Goal: Communication & Community: Ask a question

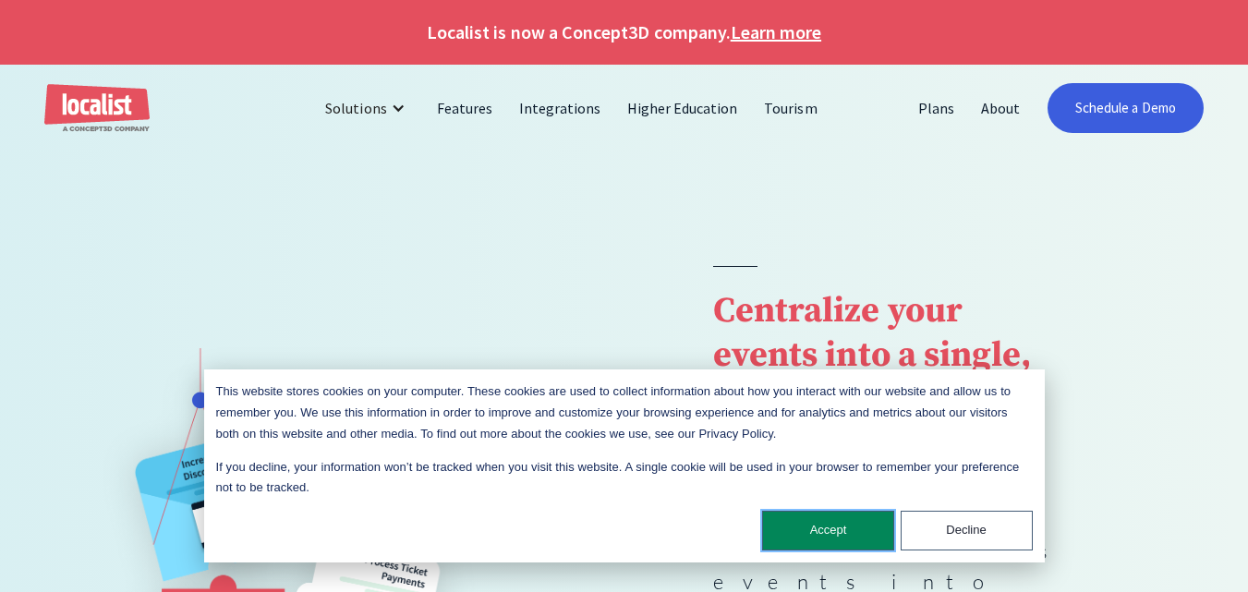
click at [694, 511] on button "Accept" at bounding box center [828, 531] width 132 height 40
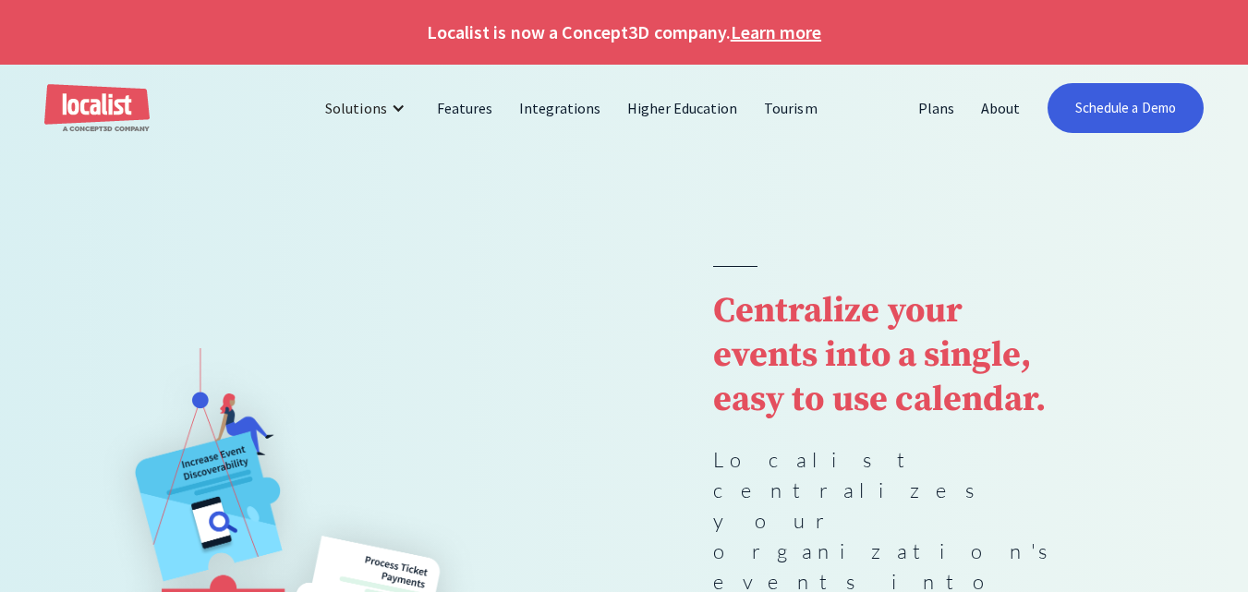
scroll to position [2995, 0]
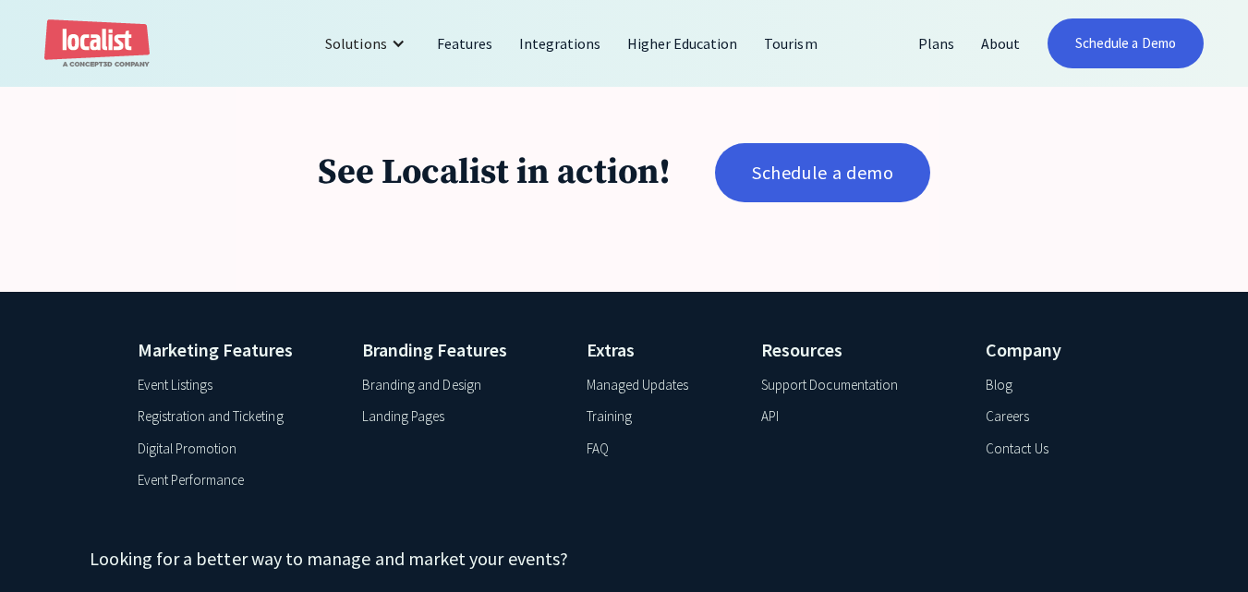
click at [694, 336] on div "Company Blog Careers Contact Us" at bounding box center [1048, 418] width 125 height 164
click at [694, 439] on div "Contact Us" at bounding box center [1017, 449] width 62 height 21
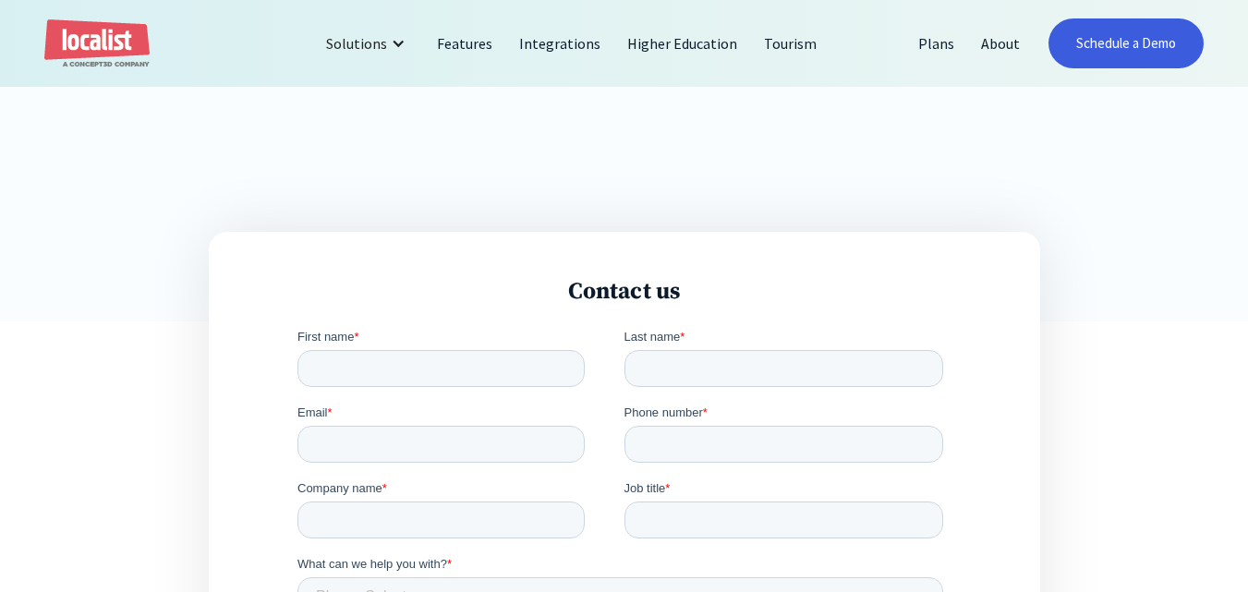
scroll to position [431, 0]
click at [345, 388] on fieldset "First name * Last name *" at bounding box center [623, 360] width 653 height 76
click at [364, 362] on input "First name *" at bounding box center [440, 363] width 287 height 37
type input "[PERSON_NAME]"
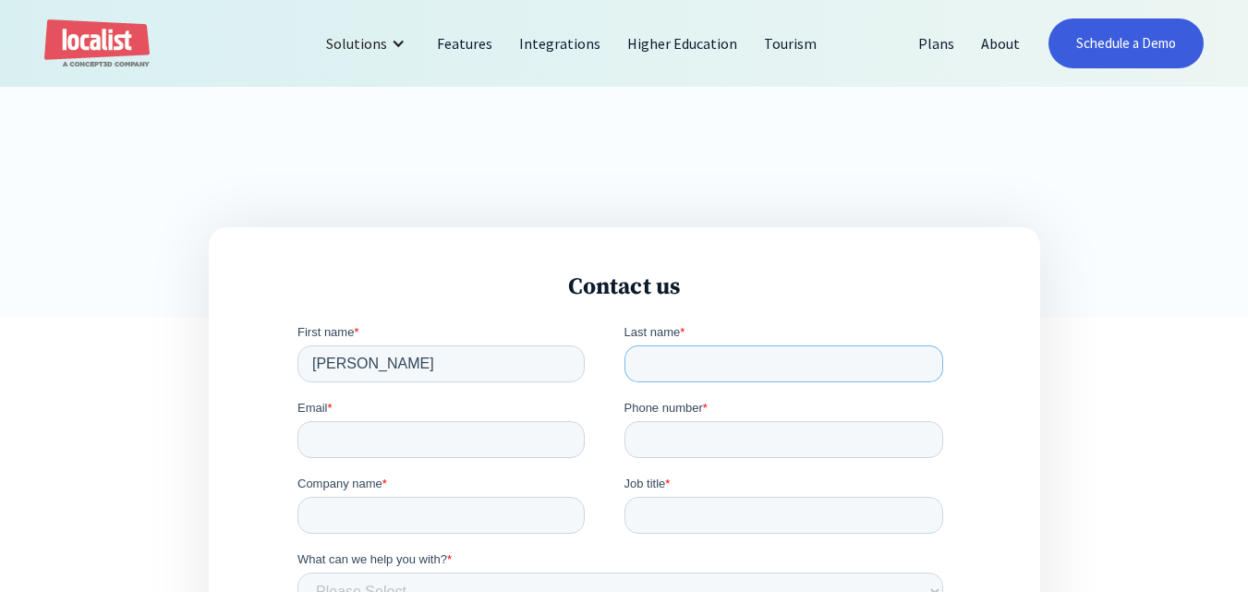
type input "[PERSON_NAME]"
type input "[PERSON_NAME][EMAIL_ADDRESS][PERSON_NAME][DOMAIN_NAME]"
type input "02816873513"
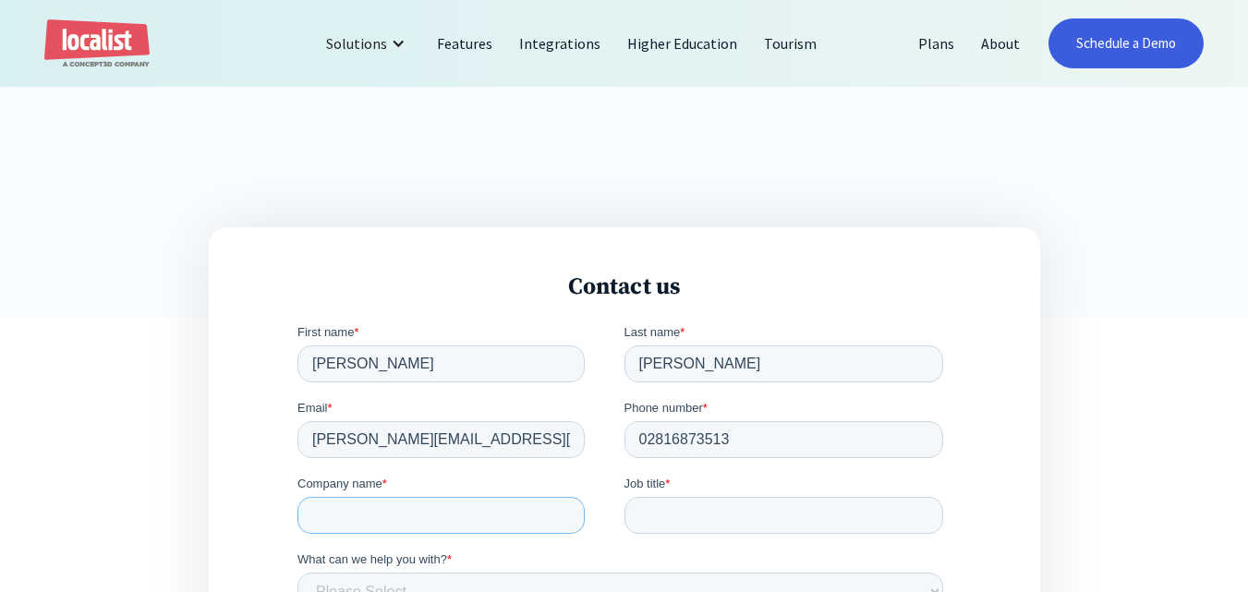
type input "Ematrix"
click at [779, 447] on input "02816873513" at bounding box center [783, 438] width 320 height 37
type input "12816873513"
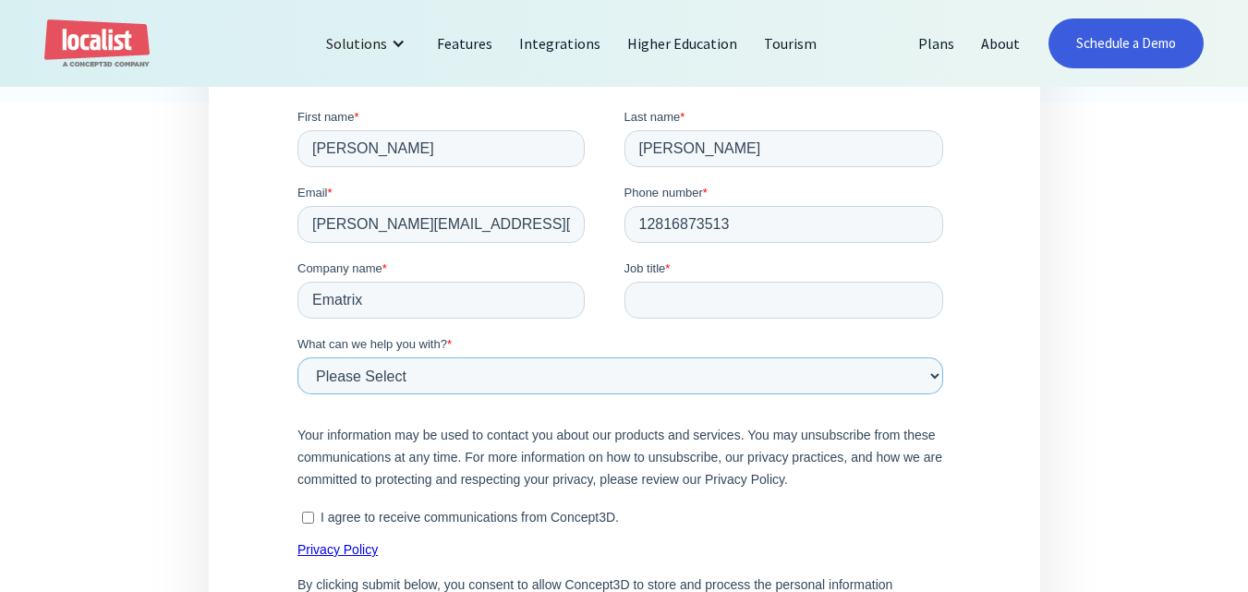
click at [360, 381] on select "Please Select Product and Account Support Contact a Sales Team Member Partnersh…" at bounding box center [620, 375] width 646 height 37
select select "General"
click at [297, 357] on select "Please Select Product and Account Support Contact a Sales Team Member Partnersh…" at bounding box center [620, 375] width 646 height 37
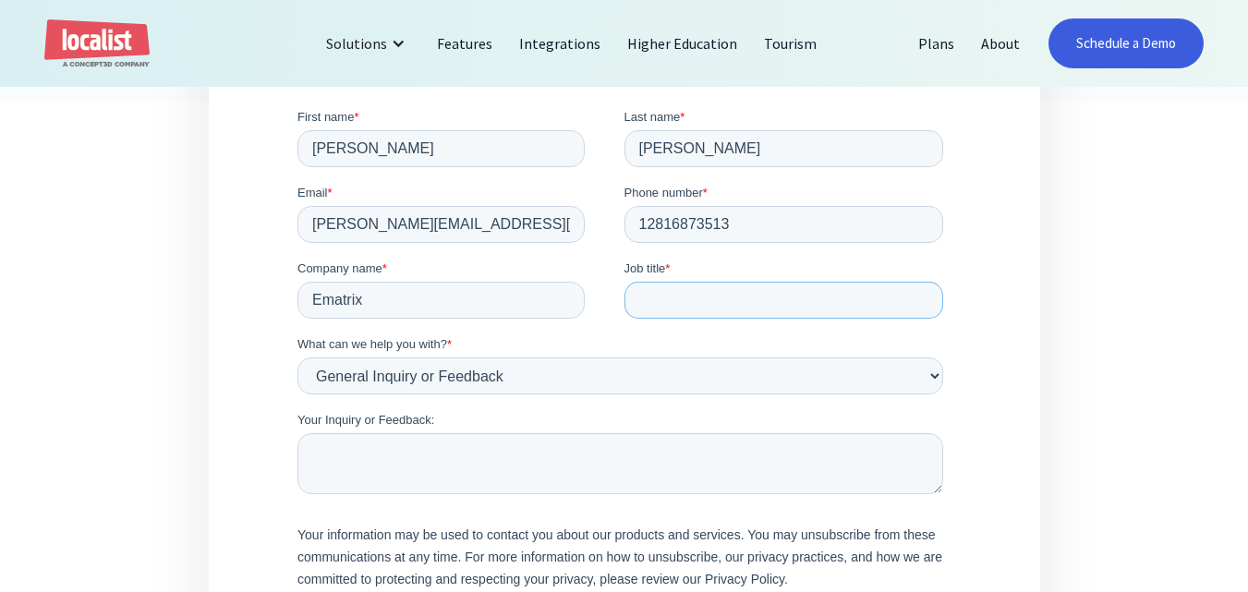
click at [684, 300] on input "Job title *" at bounding box center [783, 299] width 320 height 37
paste input "Advertising Manager"
type input "Advertising Manager"
click at [424, 445] on textarea "Your Inquiry or Feedback:" at bounding box center [620, 462] width 646 height 61
click at [423, 448] on textarea "Your Inquiry or Feedback:" at bounding box center [620, 462] width 646 height 61
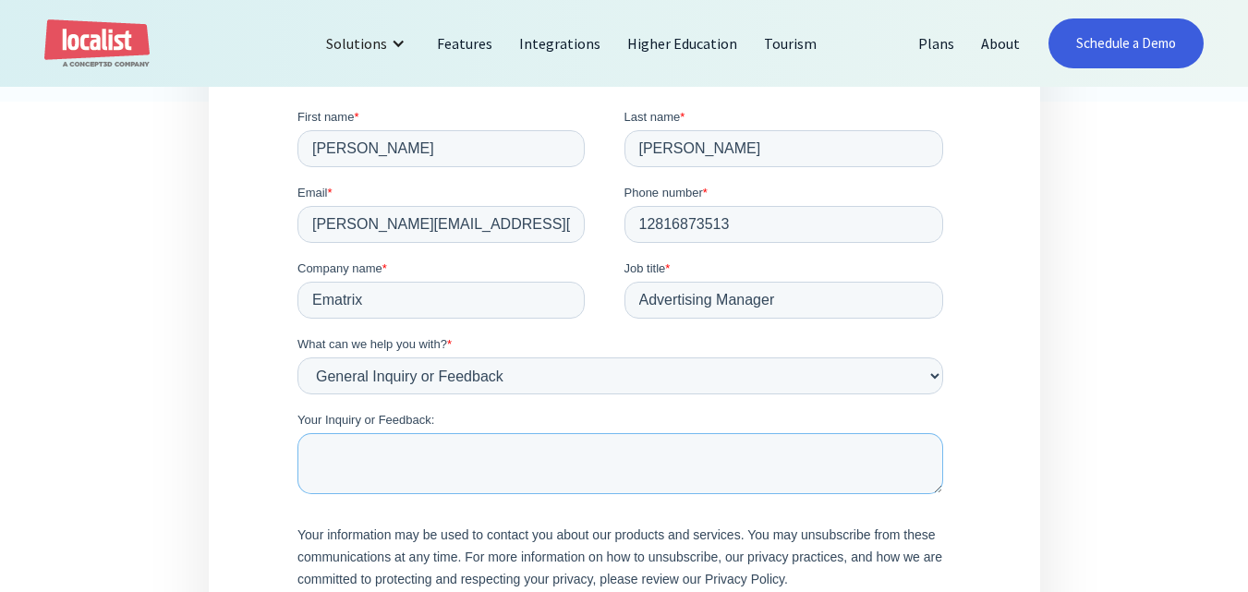
paste textarea "Hi, We help Event Management Software providers like yours reach verified decis…"
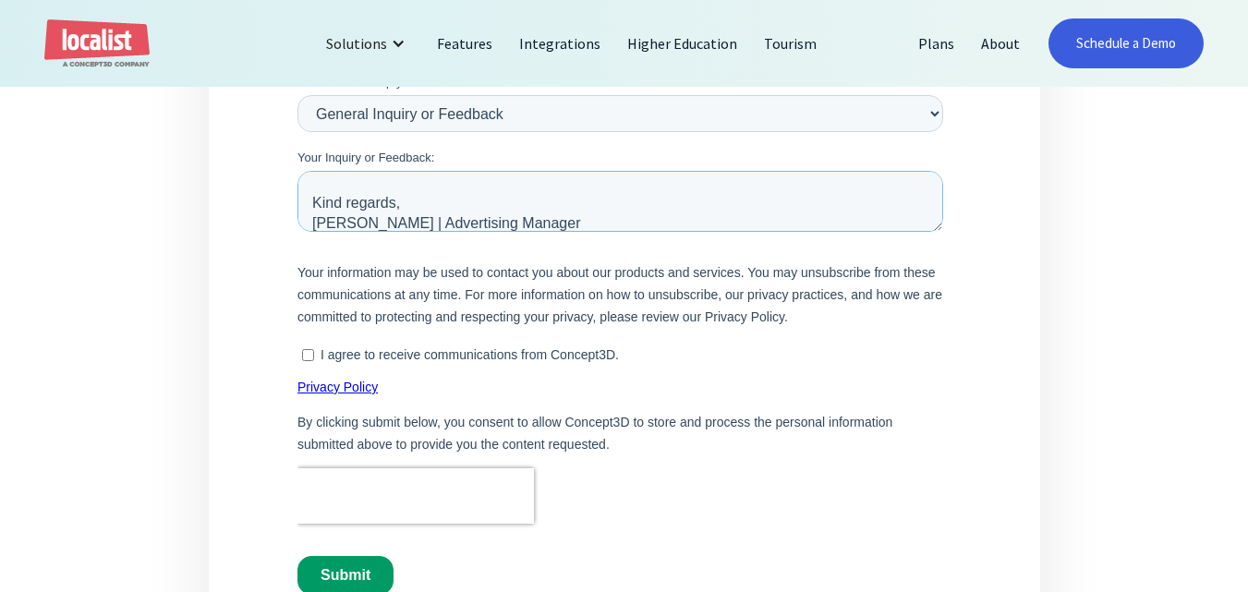
scroll to position [1078, 0]
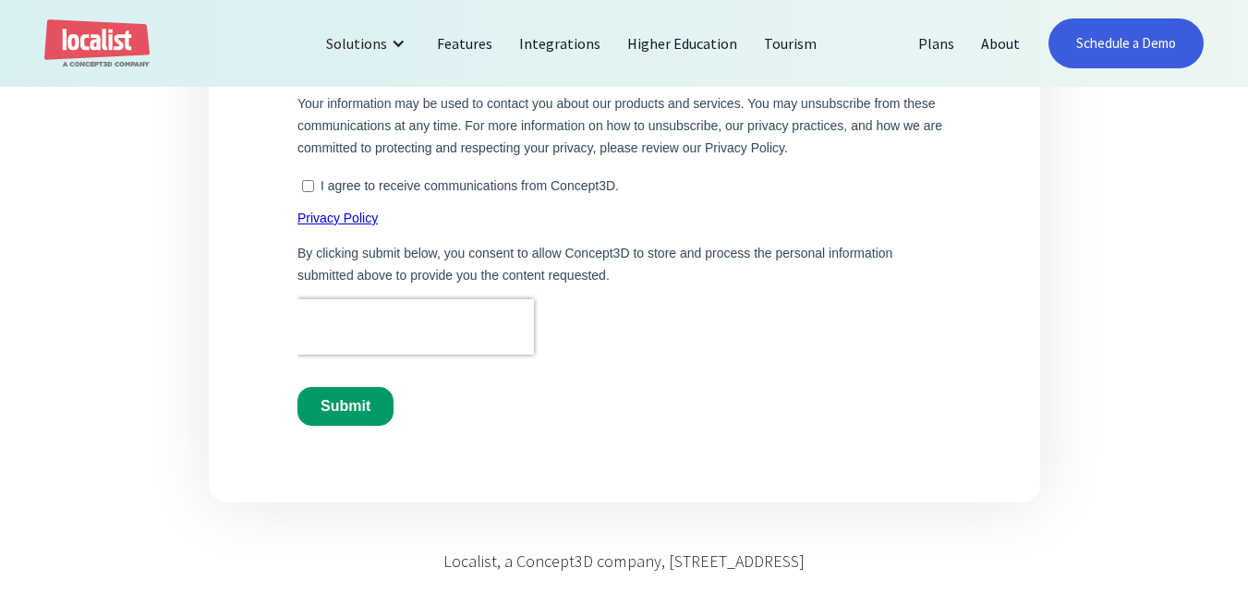
type textarea "Hi, We help Event Management Software providers like yours reach verified decis…"
click at [329, 411] on input "Submit" at bounding box center [345, 406] width 96 height 39
click at [308, 180] on input "I agree to receive communications from Concept3D." at bounding box center [307, 186] width 12 height 12
checkbox input "true"
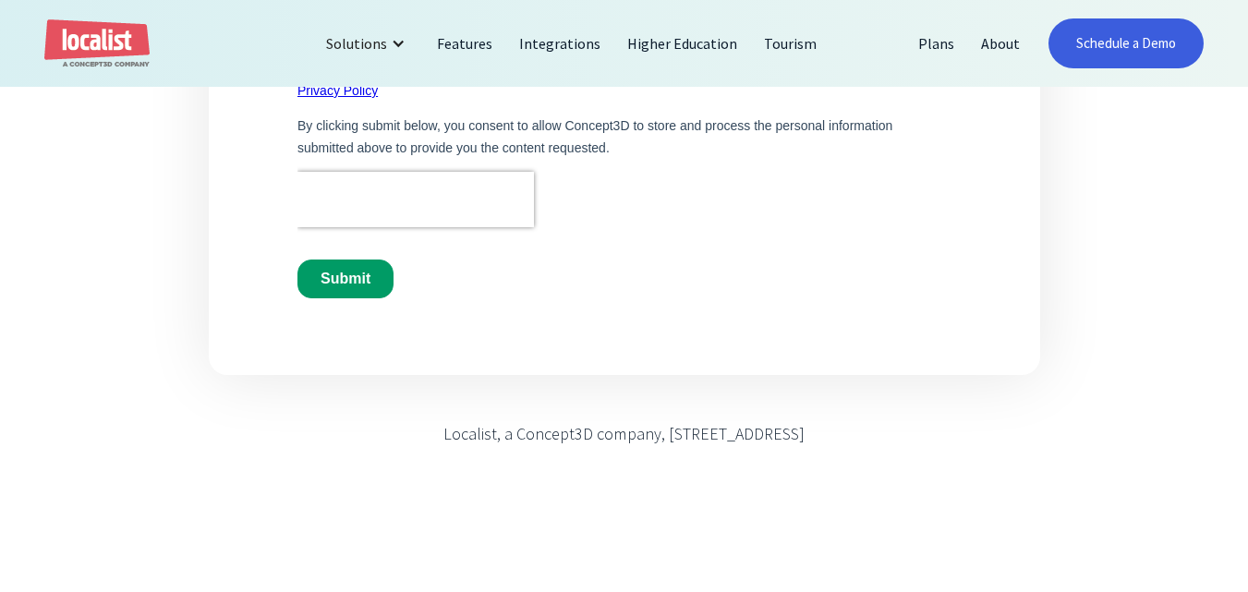
scroll to position [1293, 0]
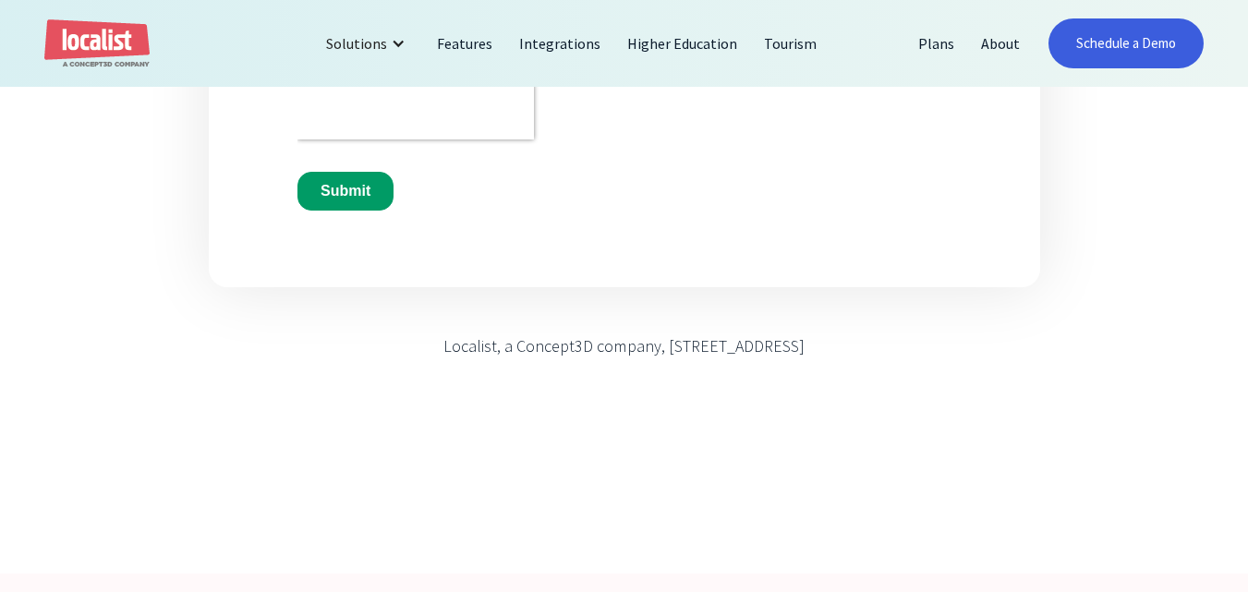
click at [330, 168] on div "Submit" at bounding box center [623, 191] width 653 height 70
click at [341, 188] on input "Submit" at bounding box center [345, 191] width 96 height 39
